Goal: Complete Application Form: Complete application form

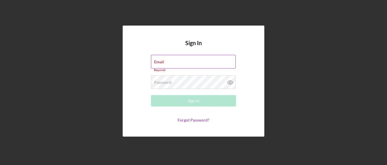
click at [187, 59] on div "Email Required" at bounding box center [193, 63] width 85 height 17
type input "[EMAIL_ADDRESS][DOMAIN_NAME]"
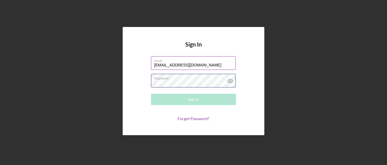
click at [203, 78] on div "Password Required" at bounding box center [193, 81] width 85 height 14
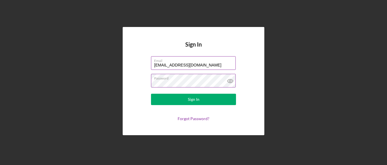
click at [230, 80] on icon at bounding box center [230, 81] width 2 height 2
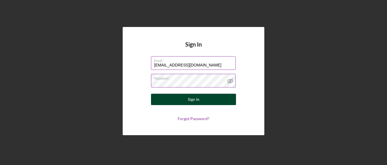
click at [194, 97] on div "Sign In" at bounding box center [194, 98] width 12 height 11
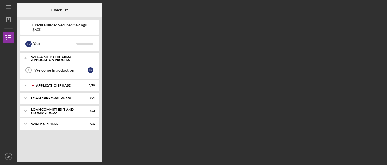
click at [50, 61] on div "Welcome to the CBSSL Application Process" at bounding box center [61, 58] width 61 height 7
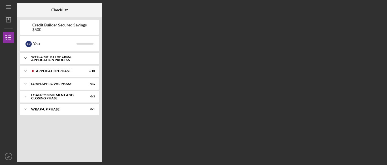
click at [50, 61] on div "Welcome to the CBSSL Application Process" at bounding box center [61, 58] width 61 height 7
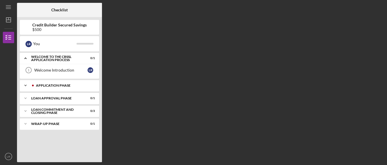
click at [51, 87] on div "Icon/Expander Application Phase 0 / 10" at bounding box center [59, 85] width 79 height 11
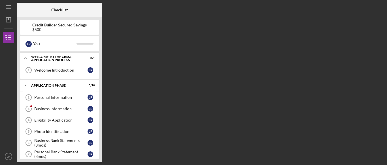
click at [56, 101] on link "Personal Information 2 Personal Information L R" at bounding box center [60, 96] width 74 height 11
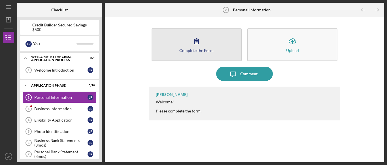
click at [208, 46] on button "Complete the Form Form" at bounding box center [197, 44] width 90 height 33
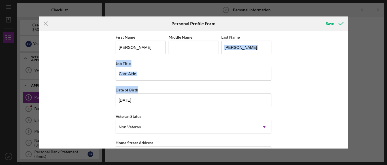
drag, startPoint x: 345, startPoint y: 60, endPoint x: 354, endPoint y: 98, distance: 39.1
click at [354, 98] on div "Icon/Menu Close Personal Profile Form Save First Name [PERSON_NAME] Middle Name…" at bounding box center [193, 82] width 387 height 165
click at [325, 97] on div "First Name [PERSON_NAME] Middle Name Last Name [PERSON_NAME] Job Title Care Aid…" at bounding box center [194, 90] width 310 height 118
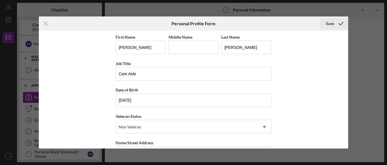
click at [329, 25] on div "Save" at bounding box center [330, 23] width 8 height 11
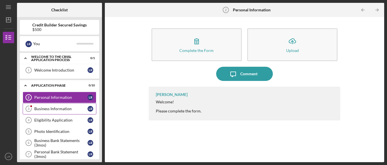
click at [41, 113] on link "Business Information 3 Business Information L R" at bounding box center [60, 108] width 74 height 11
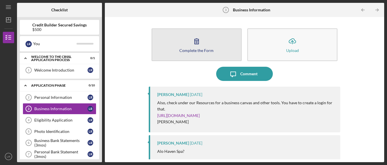
click at [188, 51] on div "Complete the Form" at bounding box center [196, 50] width 34 height 4
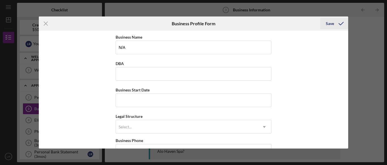
click at [337, 24] on icon "submit" at bounding box center [341, 23] width 14 height 14
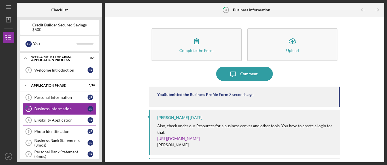
click at [57, 121] on div "Eligibility Application" at bounding box center [60, 120] width 53 height 5
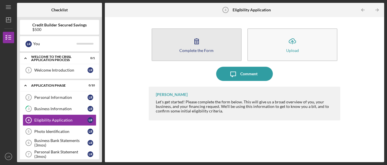
click at [203, 56] on button "Complete the Form Form" at bounding box center [197, 44] width 90 height 33
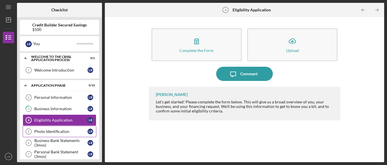
click at [72, 131] on div "Photo Identification" at bounding box center [60, 131] width 53 height 5
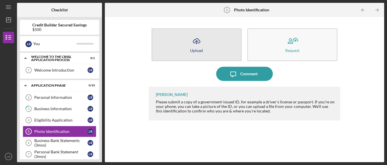
click at [176, 46] on button "Icon/Upload Upload" at bounding box center [197, 44] width 90 height 33
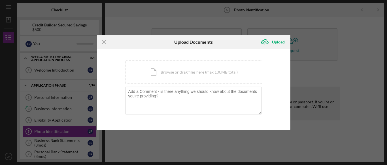
click at [364, 32] on div "Icon/Menu Close Upload Documents Icon/Upload Upload You're uploading documents …" at bounding box center [193, 82] width 387 height 165
click at [168, 76] on div "Icon/Document Browse or drag files here (max 100MB total) Tap to choose files o…" at bounding box center [193, 71] width 137 height 23
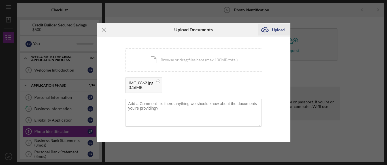
click at [273, 28] on div "Upload" at bounding box center [278, 29] width 13 height 11
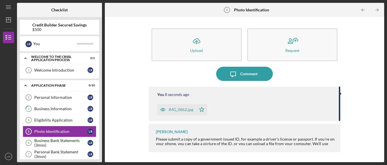
click at [358, 92] on div "Icon/Upload Upload Request Icon/Message Comment You 8 seconds ago IMG_0862.jpg …" at bounding box center [245, 89] width 274 height 139
click at [55, 151] on div "Personal Bank Statement (3mos)" at bounding box center [60, 153] width 53 height 9
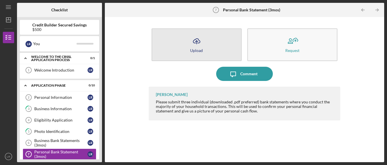
click at [180, 46] on button "Icon/Upload Upload" at bounding box center [197, 44] width 90 height 33
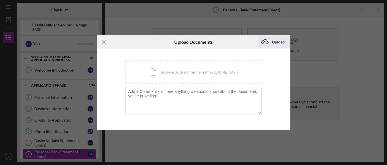
click at [278, 42] on div "Upload" at bounding box center [278, 41] width 13 height 11
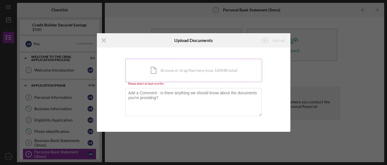
click at [180, 78] on div "Icon/Document Browse or drag files here (max 100MB total) Tap to choose files o…" at bounding box center [193, 70] width 137 height 23
click at [158, 71] on div "Icon/Document Browse or drag files here (max 100MB total) Tap to choose files o…" at bounding box center [193, 70] width 137 height 23
click at [104, 38] on icon "Icon/Menu Close" at bounding box center [104, 40] width 14 height 14
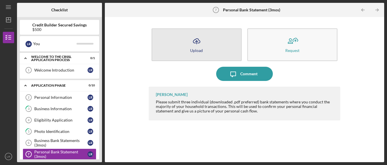
click at [208, 32] on button "Icon/Upload Upload" at bounding box center [197, 44] width 90 height 33
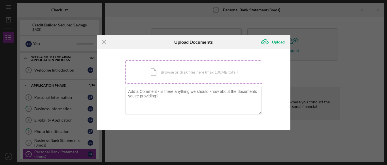
click at [181, 78] on div "Icon/Document Browse or drag files here (max 100MB total) Tap to choose files o…" at bounding box center [193, 71] width 137 height 23
click at [173, 77] on div "Icon/Document Browse or drag files here (max 100MB total) Tap to choose files o…" at bounding box center [193, 71] width 137 height 23
click at [223, 64] on div "Icon/Document Browse or drag files here (max 100MB total) Tap to choose files o…" at bounding box center [193, 71] width 137 height 23
click at [154, 70] on div "Icon/Document Browse or drag files here (max 100MB total) Tap to choose files o…" at bounding box center [193, 71] width 137 height 23
click at [165, 67] on div "Icon/Document Browse or drag files here (max 100MB total) Tap to choose files o…" at bounding box center [193, 71] width 137 height 23
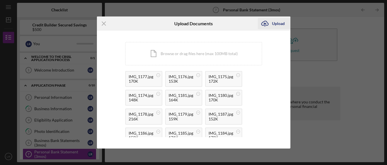
click at [279, 22] on div "Upload" at bounding box center [278, 23] width 13 height 11
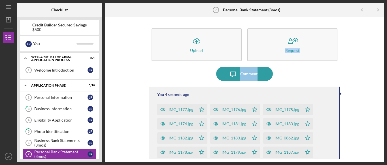
drag, startPoint x: 379, startPoint y: 31, endPoint x: 387, endPoint y: 69, distance: 38.7
click at [387, 69] on div "Icon/Menu Personal Bank Statement (3mos) 7 Personal Bank Statement (3mos) Check…" at bounding box center [193, 82] width 387 height 165
click at [146, 74] on div "Icon/Upload Upload Request Icon/Message Comment You 5 seconds ago IMG_1177.jpg …" at bounding box center [245, 89] width 274 height 139
click at [126, 95] on div "Icon/Upload Upload Request Icon/Message Comment You 8 seconds ago IMG_1177.jpg …" at bounding box center [245, 89] width 274 height 139
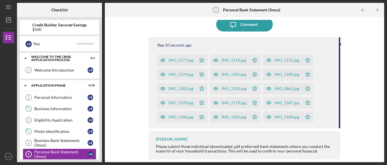
scroll to position [50, 0]
click at [14, 68] on nav "Icon/Menu Icon/Dashboard Dashboard Credit Builder Secured Savings Checklist Ico…" at bounding box center [10, 81] width 14 height 162
click at [378, 11] on icon "Icon/Table Pagination Arrow" at bounding box center [377, 10] width 13 height 13
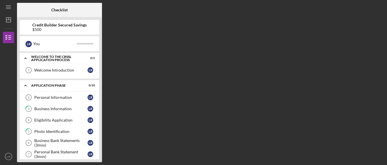
scroll to position [59, 0]
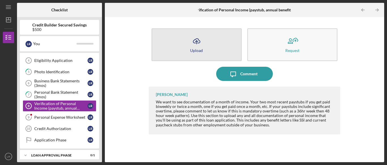
click at [185, 35] on button "Icon/Upload Upload" at bounding box center [197, 44] width 90 height 33
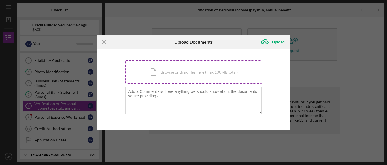
click at [159, 74] on div "Icon/Document Browse or drag files here (max 100MB total) Tap to choose files o…" at bounding box center [193, 71] width 137 height 23
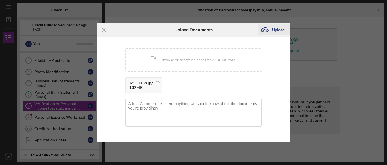
click at [272, 30] on div "Upload" at bounding box center [278, 29] width 13 height 11
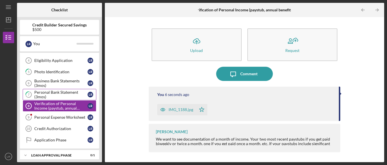
click at [81, 92] on div "Personal Bank Statement (3mos)" at bounding box center [60, 94] width 53 height 9
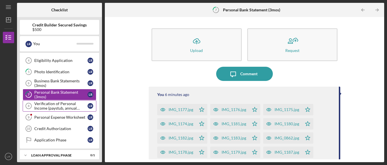
click at [78, 103] on div "Verification of Personal Income (paystub, annual benefits letter, etc)" at bounding box center [60, 105] width 53 height 9
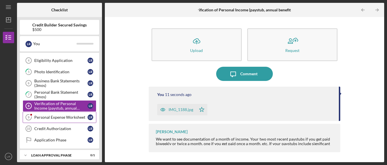
click at [79, 118] on div "Personal Expense Worksheet" at bounding box center [60, 117] width 53 height 5
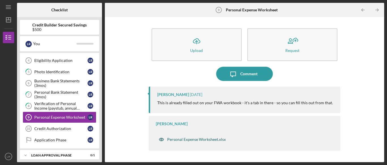
click at [204, 138] on div "Personal Expense Worksheet.xlsx" at bounding box center [196, 139] width 59 height 5
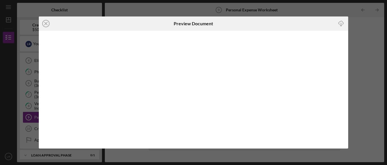
click at [341, 24] on icon "Icon/Download" at bounding box center [341, 23] width 13 height 13
click at [44, 26] on icon "Icon/Close" at bounding box center [46, 23] width 14 height 14
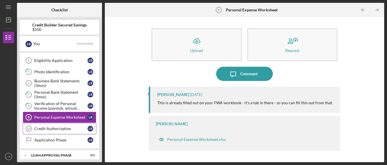
click at [67, 128] on div "Credit Authorization" at bounding box center [60, 128] width 53 height 5
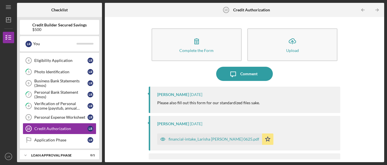
click at [206, 138] on div "financial-intake_Larisha [PERSON_NAME] 0625.pdf" at bounding box center [213, 138] width 91 height 5
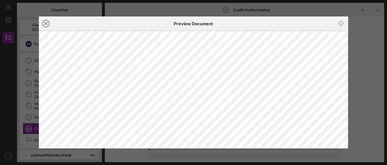
click at [45, 22] on line at bounding box center [45, 23] width 3 height 3
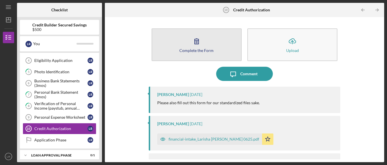
click at [197, 49] on div "Complete the Form" at bounding box center [196, 50] width 34 height 4
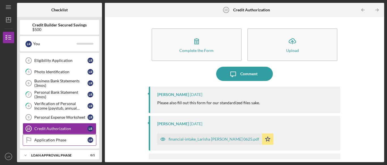
click at [68, 137] on div "Application Phase" at bounding box center [60, 139] width 53 height 5
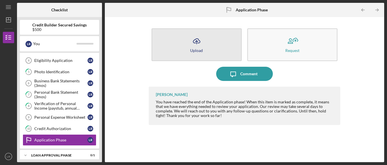
click at [183, 47] on button "Icon/Upload Upload" at bounding box center [197, 44] width 90 height 33
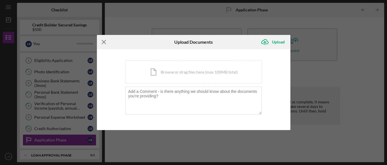
click at [103, 42] on icon "Icon/Menu Close" at bounding box center [104, 42] width 14 height 14
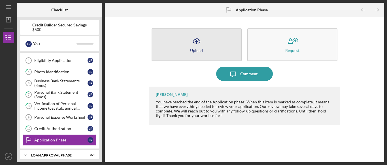
click at [227, 50] on button "Icon/Upload Upload" at bounding box center [197, 44] width 90 height 33
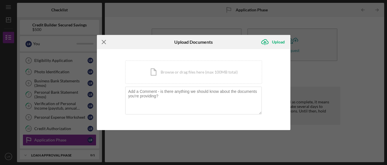
click at [105, 39] on icon "Icon/Menu Close" at bounding box center [104, 42] width 14 height 14
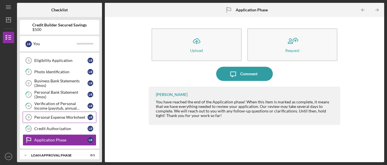
click at [77, 121] on link "Personal Expense Worksheet 9 Personal Expense Worksheet L R" at bounding box center [60, 116] width 74 height 11
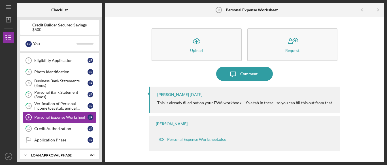
click at [72, 58] on div "Eligibility Application" at bounding box center [60, 60] width 53 height 5
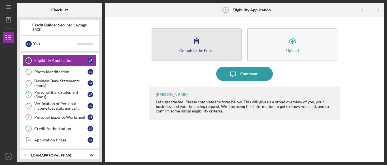
click at [195, 48] on button "Complete the Form Form" at bounding box center [197, 44] width 90 height 33
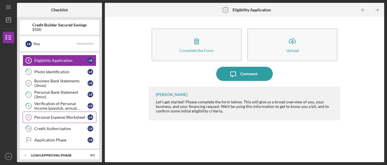
click at [152, 28] on button "Complete the Form Form" at bounding box center [197, 44] width 90 height 33
